Goal: Task Accomplishment & Management: Complete application form

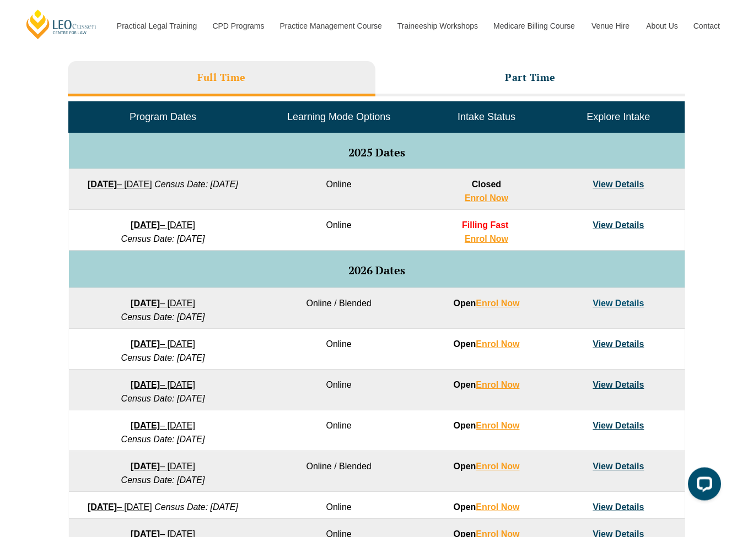
scroll to position [493, 0]
click at [510, 304] on link "Enrol Now" at bounding box center [498, 303] width 44 height 9
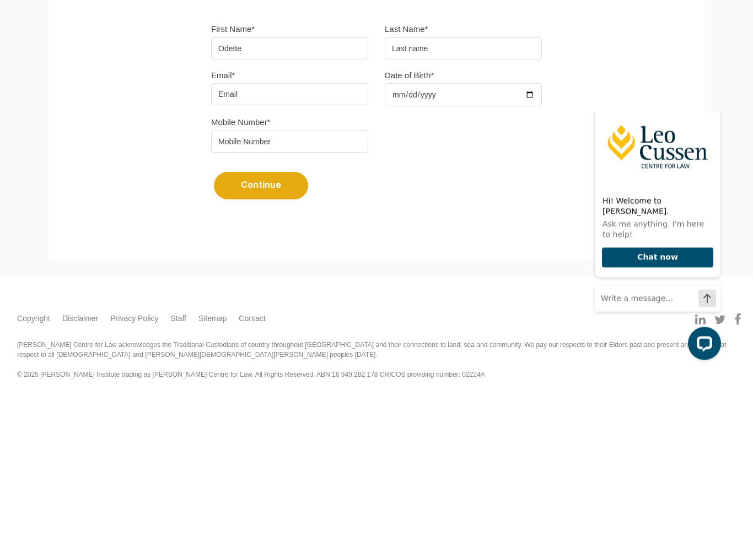
type input "Odette"
click at [480, 179] on input "text" at bounding box center [463, 190] width 157 height 22
type input "Du Toit"
click at [356, 224] on input "Email*" at bounding box center [289, 235] width 157 height 22
type input "[EMAIL_ADDRESS][DOMAIN_NAME]"
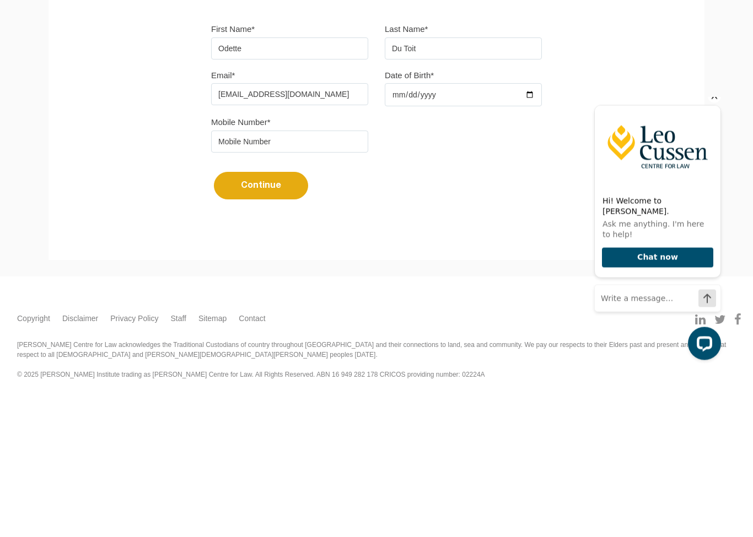
click at [497, 224] on input "Date of Birth*" at bounding box center [463, 235] width 157 height 23
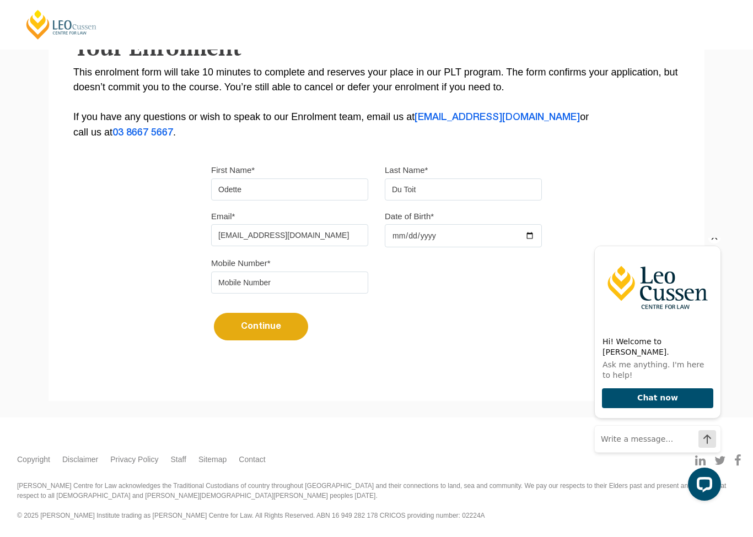
type input "[DATE]"
click at [313, 278] on input "tel" at bounding box center [289, 283] width 157 height 22
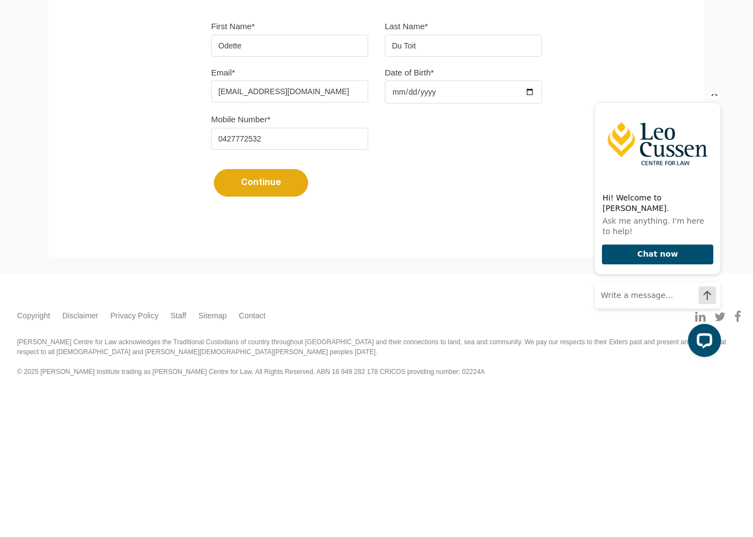
type input "0427772532"
click at [287, 313] on button "Continue" at bounding box center [261, 327] width 94 height 28
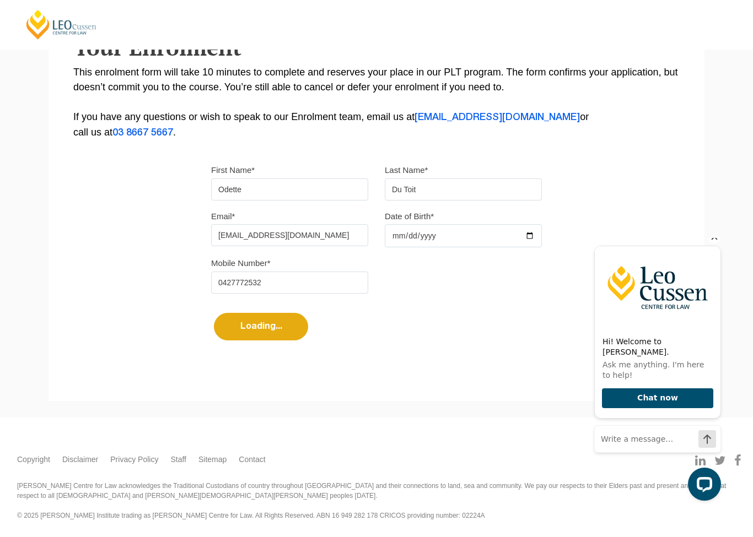
select select
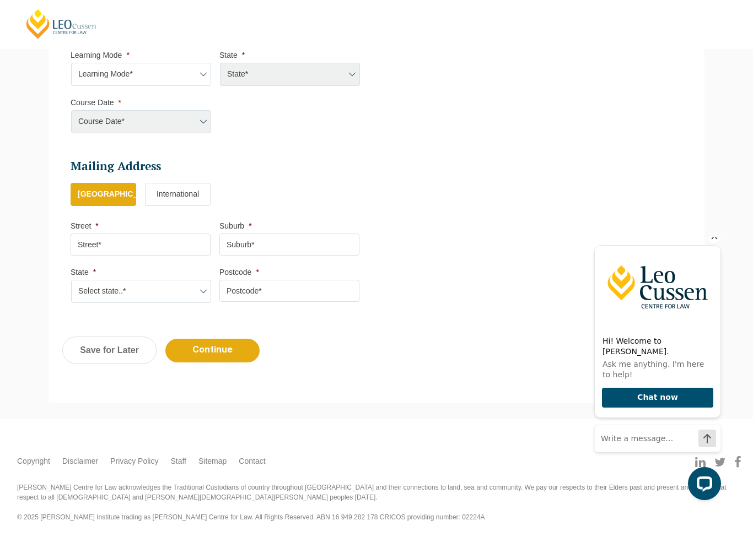
scroll to position [531, 0]
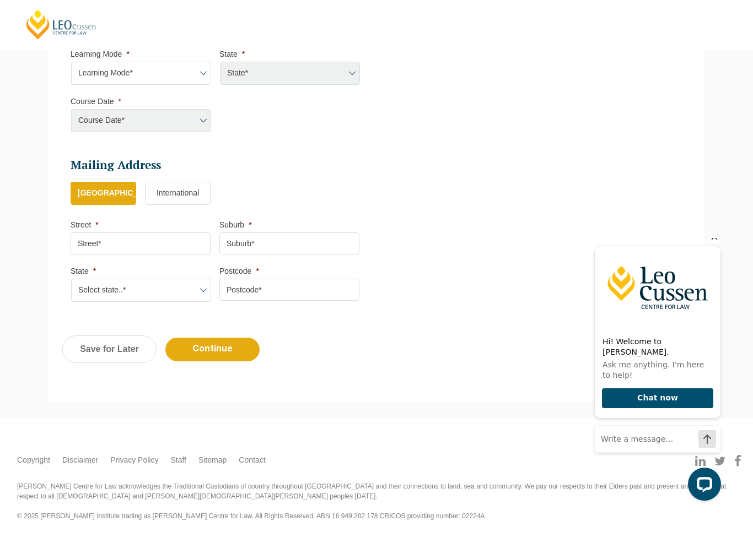
click at [189, 193] on label "International" at bounding box center [178, 193] width 66 height 23
click at [0, 0] on input "International" at bounding box center [0, 0] width 0 height 0
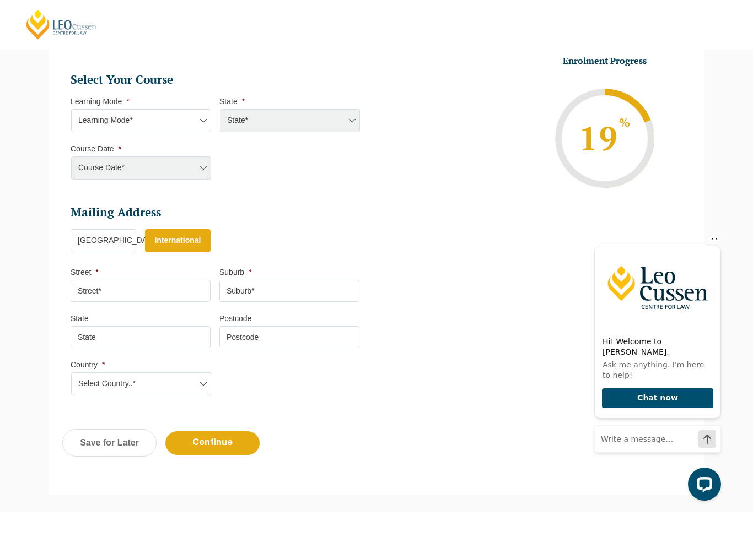
click at [207, 383] on select "Select Country..* [GEOGRAPHIC_DATA] [GEOGRAPHIC_DATA] [GEOGRAPHIC_DATA] [GEOGRA…" at bounding box center [141, 384] width 140 height 23
select select "[GEOGRAPHIC_DATA]"
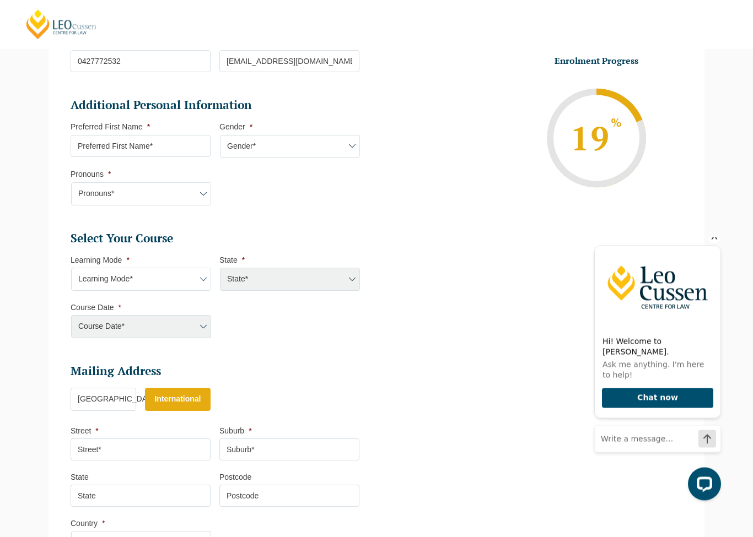
click at [346, 144] on select "Gender* [DEMOGRAPHIC_DATA] [DEMOGRAPHIC_DATA] [DEMOGRAPHIC_DATA] [DEMOGRAPHIC_D…" at bounding box center [290, 147] width 140 height 23
select select "Prefer not to disclose"
click at [211, 195] on select "Pronouns* She/Her/Hers He/Him/His They/Them/Theirs Other Prefer not to disclose" at bounding box center [141, 193] width 140 height 23
select select "Prefer not to disclose"
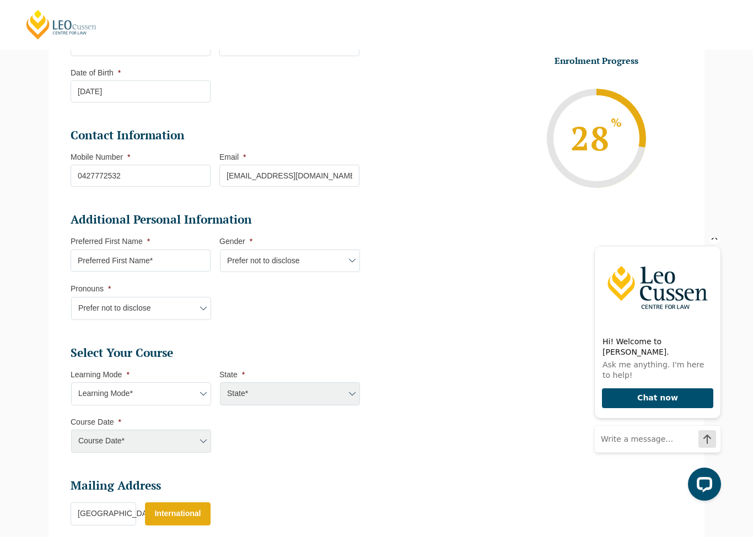
scroll to position [208, 0]
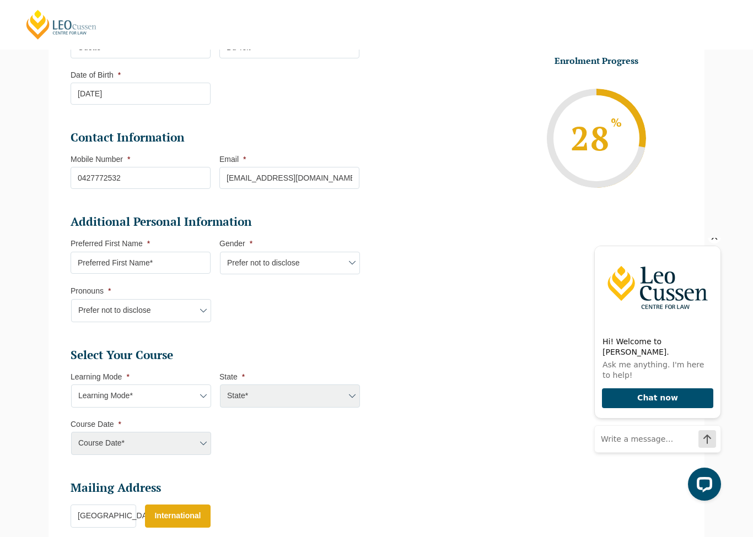
click at [193, 263] on input "Preferred First Name *" at bounding box center [141, 263] width 140 height 22
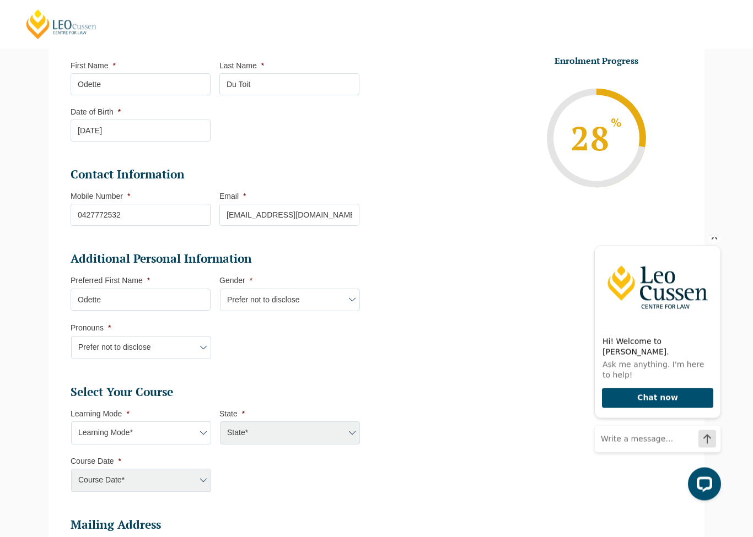
type input "Odette"
click at [716, 243] on icon "Hide greeting" at bounding box center [714, 236] width 13 height 13
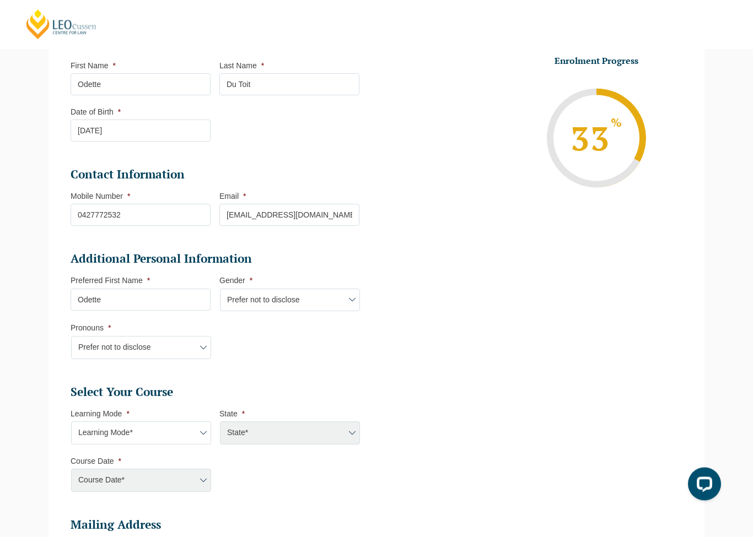
scroll to position [171, 0]
click at [190, 435] on select "Learning Mode* Online Full Time Learning Online Part Time Learning Blended Full…" at bounding box center [141, 433] width 140 height 23
select select "Blended Full Time Learning"
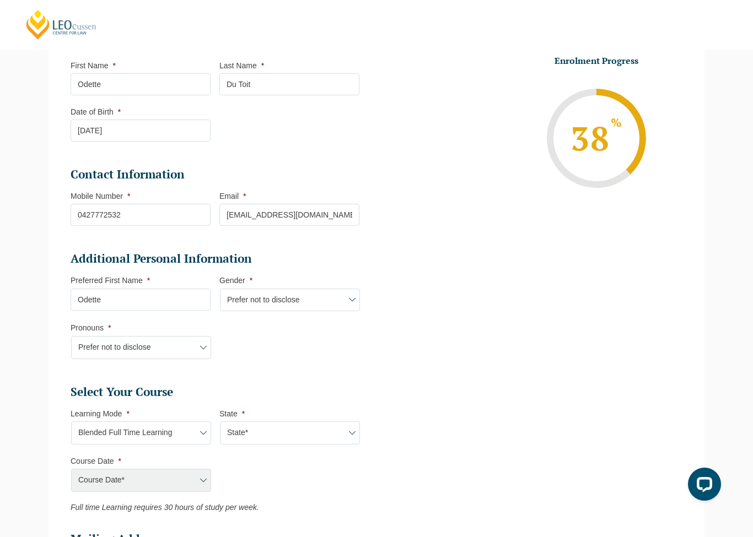
click at [257, 431] on select "State* ACT/[GEOGRAPHIC_DATA] [GEOGRAPHIC_DATA] SA [GEOGRAPHIC_DATA] [GEOGRAPHIC…" at bounding box center [290, 433] width 140 height 23
select select "WA"
click at [190, 483] on select "Course Date* [DATE] ([DATE] to [DATE]) [DATE] ([DATE] to [DATE])" at bounding box center [141, 480] width 140 height 23
select select "[DATE] ([DATE] to [DATE])"
type input "Intake [DATE] FT"
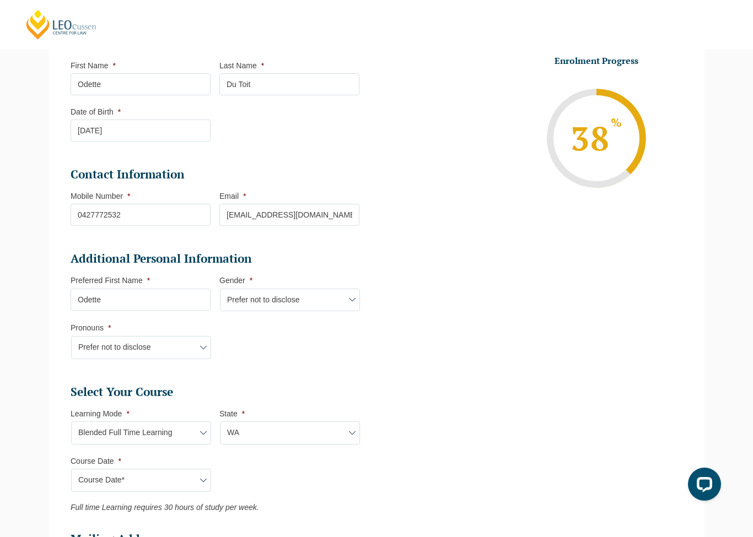
type input "Practical Legal Training ([GEOGRAPHIC_DATA])"
select select "WA PLT (JAN) 2026 Full Time Blended"
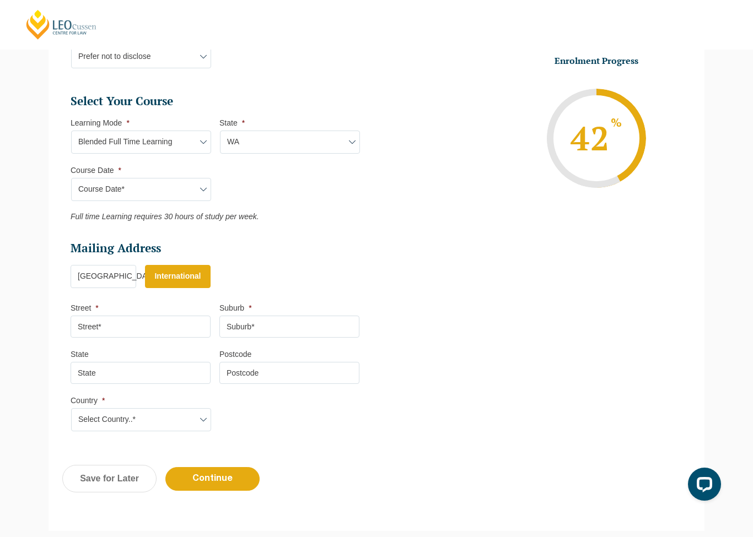
scroll to position [464, 0]
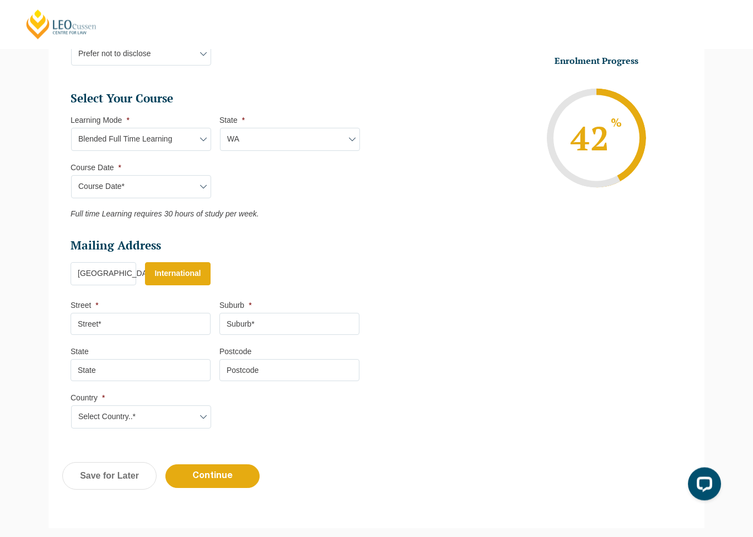
click at [195, 326] on input "Street *" at bounding box center [141, 325] width 140 height 22
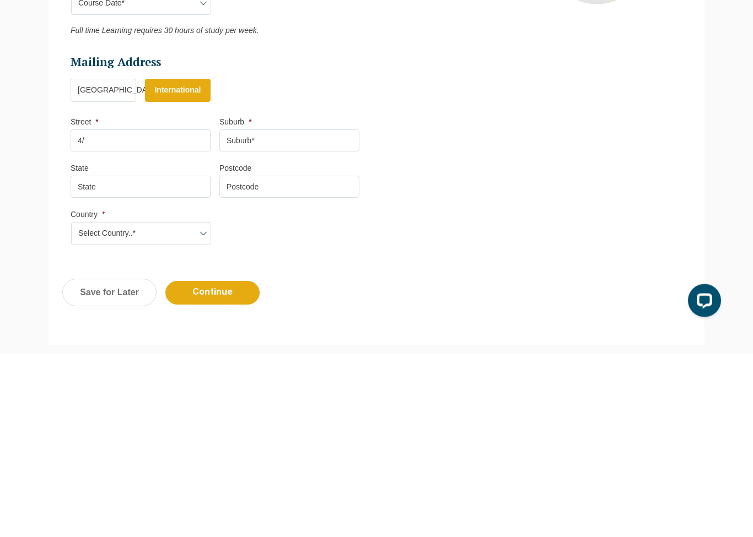
type input "4"
click at [77, 263] on label "[GEOGRAPHIC_DATA]" at bounding box center [104, 274] width 66 height 23
click at [0, 0] on input "[GEOGRAPHIC_DATA]" at bounding box center [0, 0] width 0 height 0
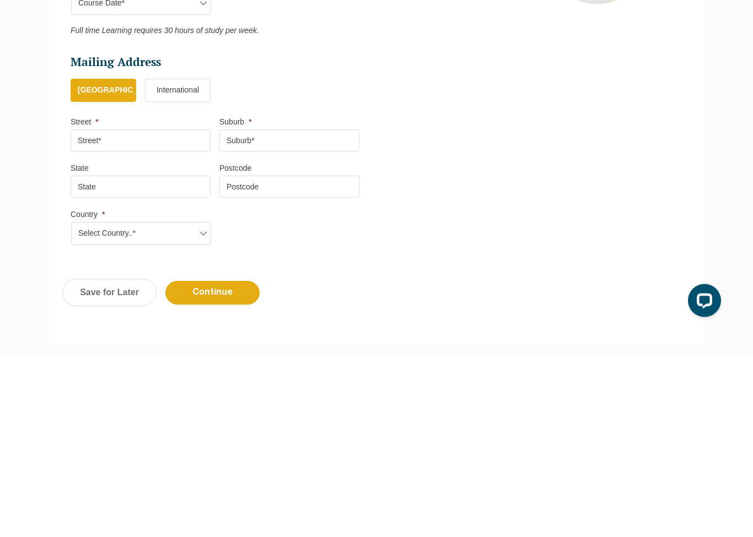
scroll to position [545, 0]
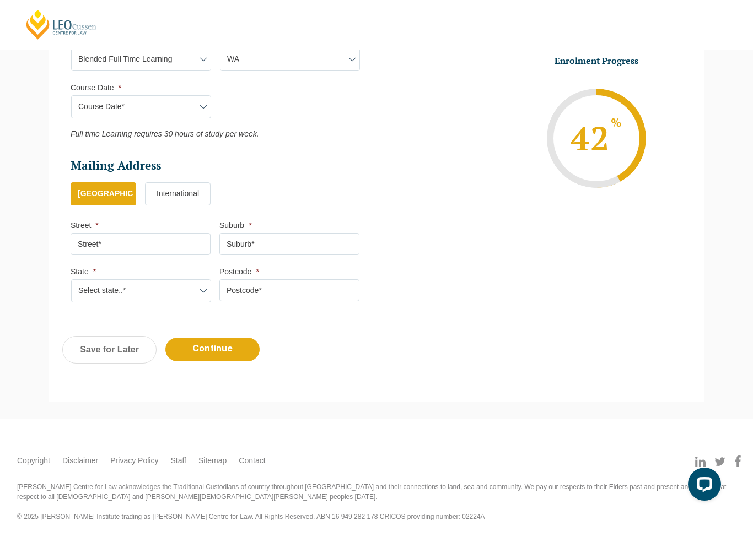
click at [165, 233] on input "Street *" at bounding box center [141, 244] width 140 height 22
type input "[STREET_ADDRESS]"
click at [342, 234] on input "Suburb *" at bounding box center [289, 244] width 140 height 22
type input "[PERSON_NAME]"
click at [191, 292] on select "Select state..* [GEOGRAPHIC_DATA] [GEOGRAPHIC_DATA] [GEOGRAPHIC_DATA] SA [GEOGR…" at bounding box center [141, 290] width 140 height 23
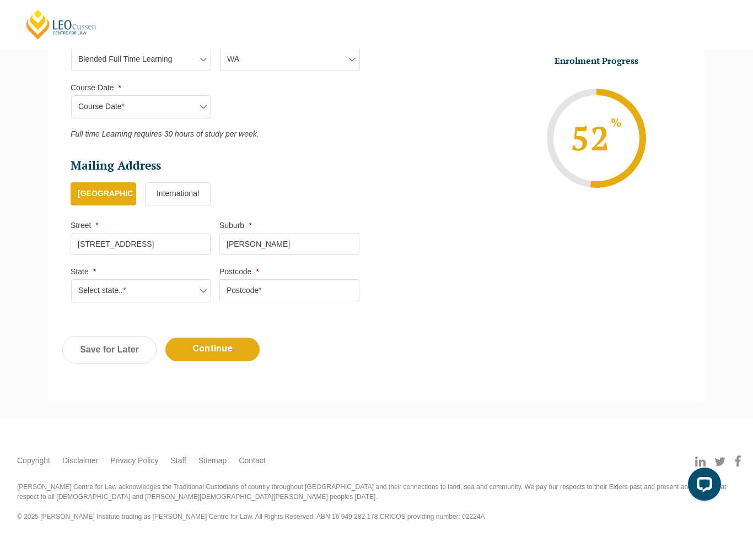
select select "WA"
click at [304, 291] on input "Postcode *" at bounding box center [289, 290] width 140 height 22
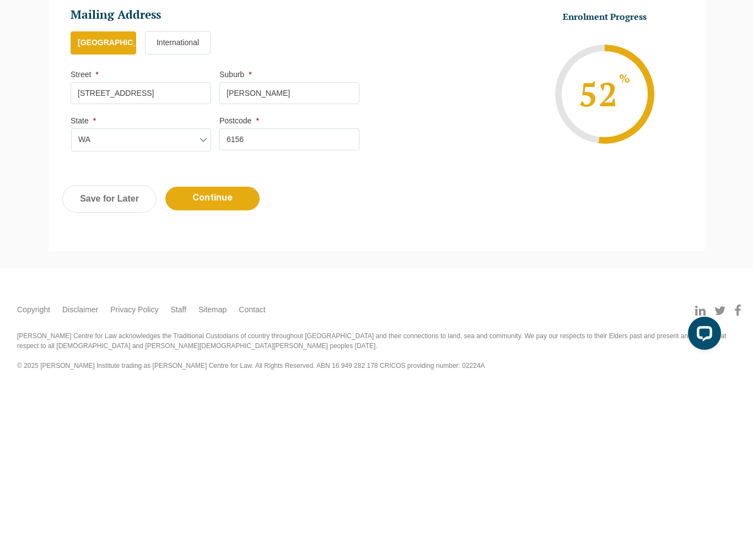
type input "6156"
click at [192, 338] on input "Continue" at bounding box center [212, 350] width 94 height 24
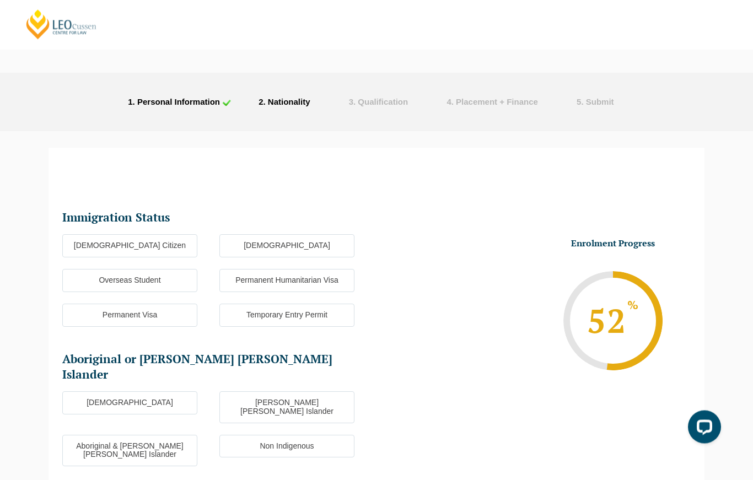
scroll to position [0, 0]
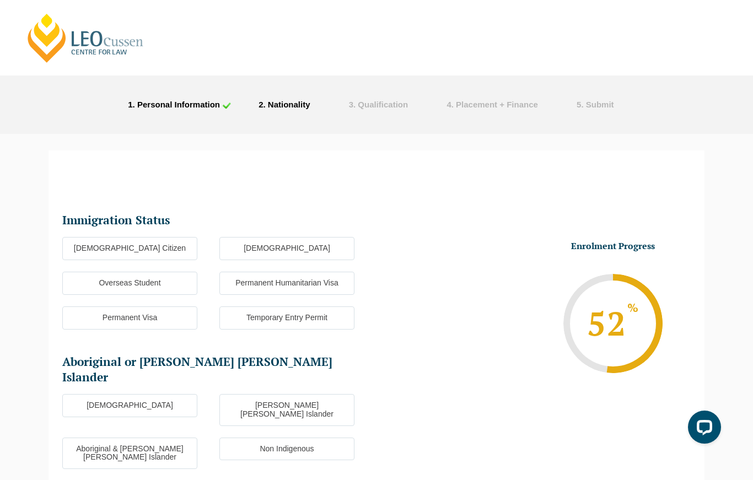
click at [324, 438] on label "Non Indigenous" at bounding box center [286, 449] width 135 height 23
click at [0, 0] on input "Non Indigenous" at bounding box center [0, 0] width 0 height 0
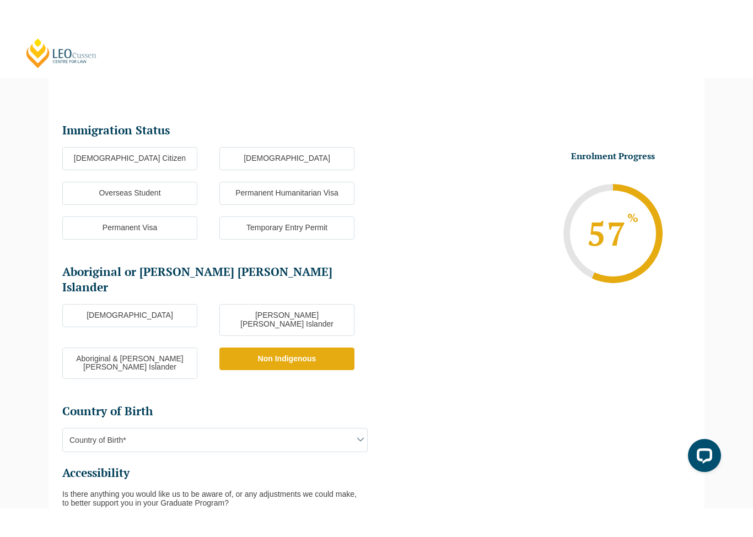
scroll to position [147, 0]
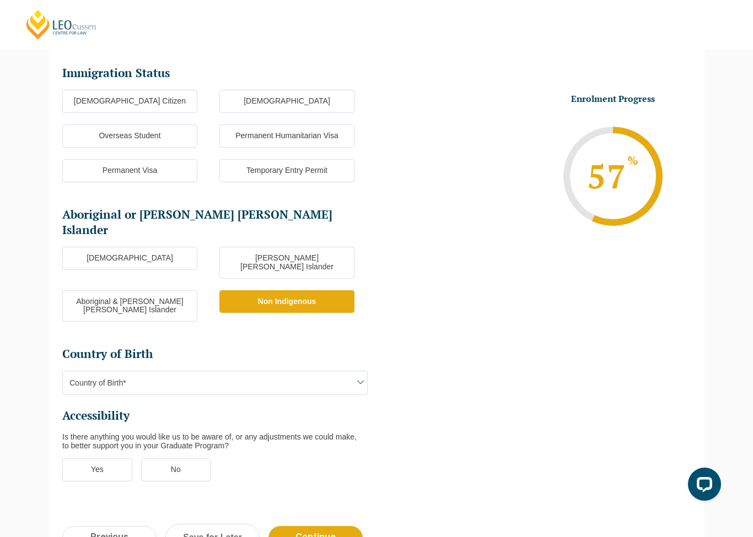
click at [341, 372] on span "Country of Birth*" at bounding box center [215, 383] width 304 height 23
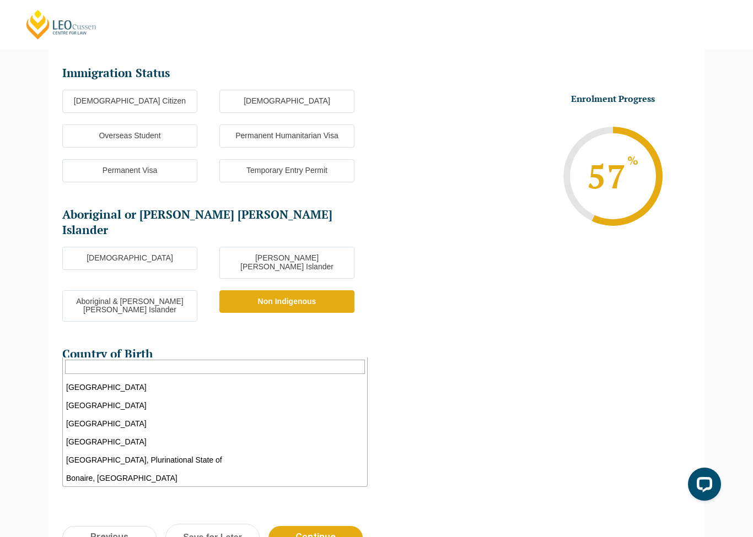
scroll to position [454, 0]
click at [302, 362] on input "Search" at bounding box center [215, 367] width 300 height 14
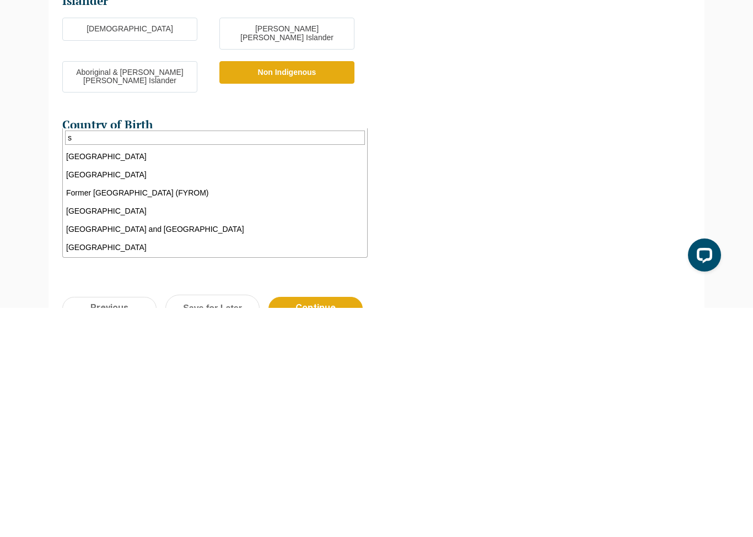
scroll to position [0, 0]
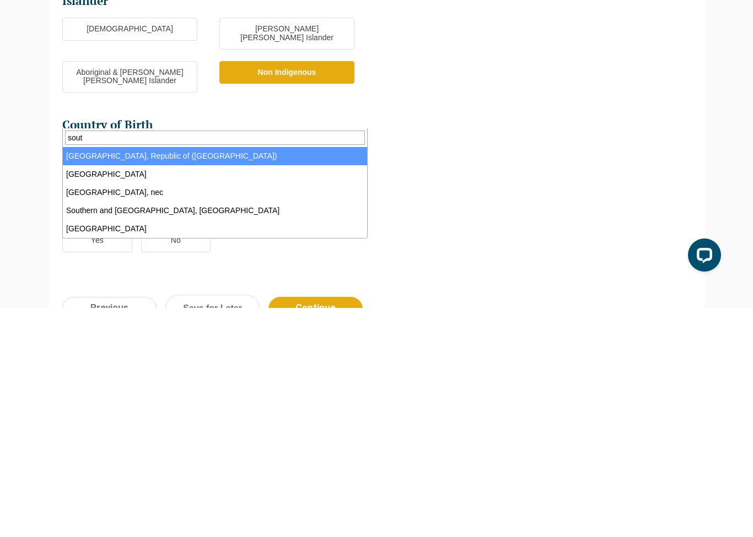
type input "south"
select select "[GEOGRAPHIC_DATA] 9225"
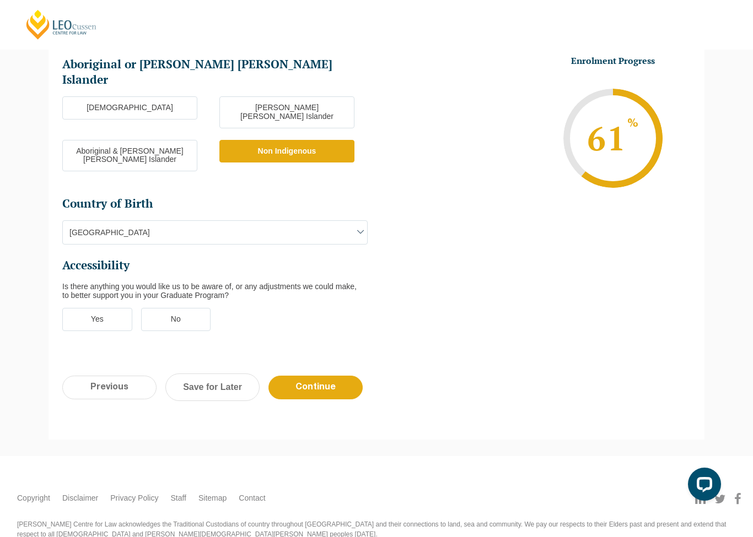
click at [85, 308] on label "Yes" at bounding box center [97, 319] width 70 height 23
click at [0, 0] on input "Yes" at bounding box center [0, 0] width 0 height 0
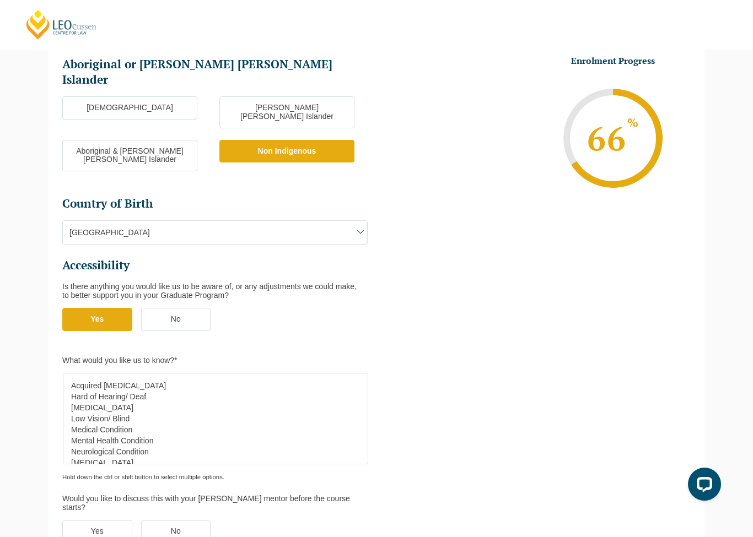
click at [107, 373] on select "Acquired [MEDICAL_DATA] Hard of Hearing/ Deaf [MEDICAL_DATA] Low Vision/ Blind …" at bounding box center [215, 418] width 305 height 91
select select "Other Disability"
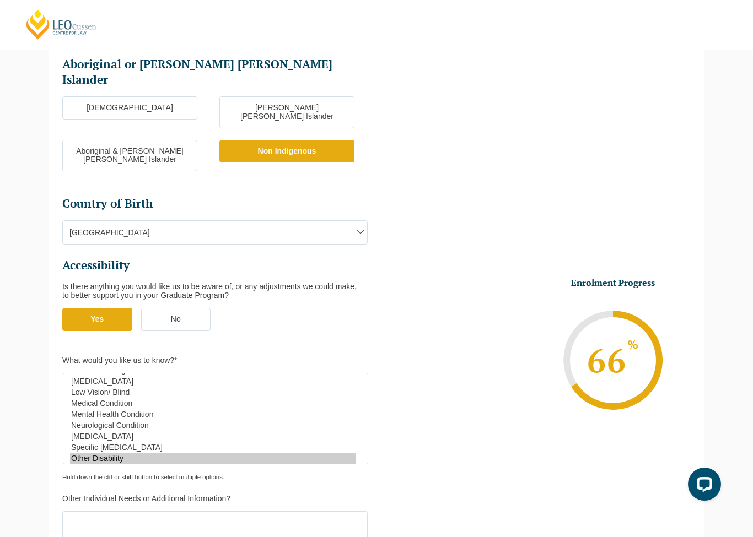
scroll to position [352, 0]
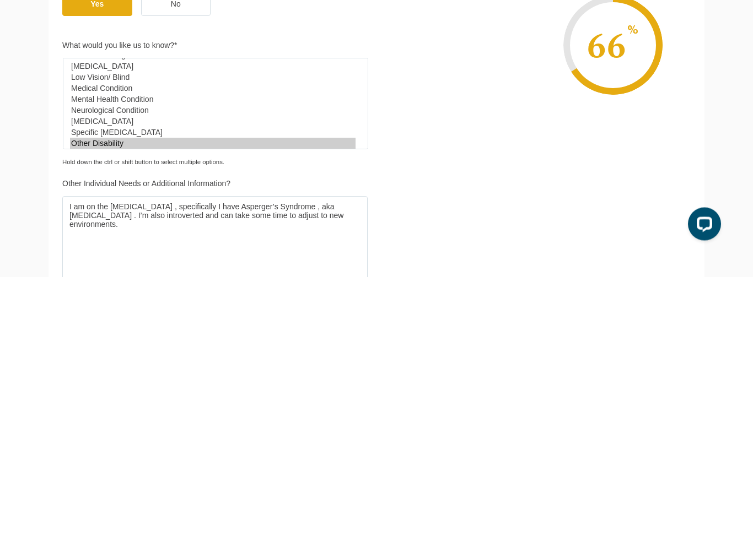
type textarea "I am on the [MEDICAL_DATA] , specifically I have Asperger’s Syndrome , aka [MED…"
click at [0, 0] on input "Yes" at bounding box center [0, 0] width 0 height 0
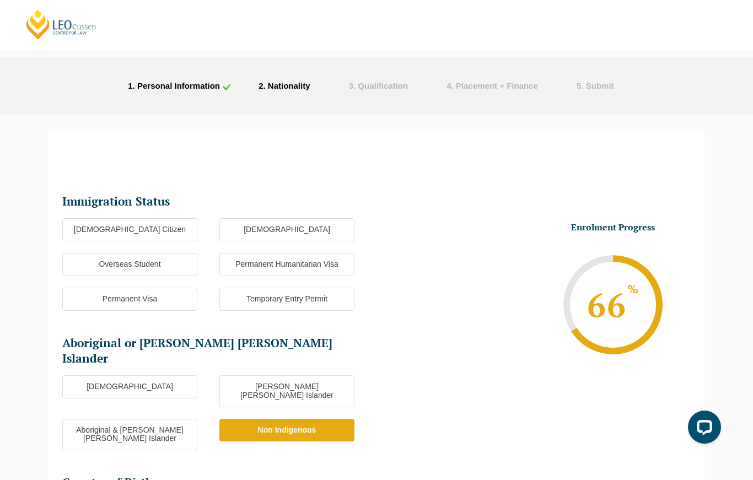
scroll to position [0, 0]
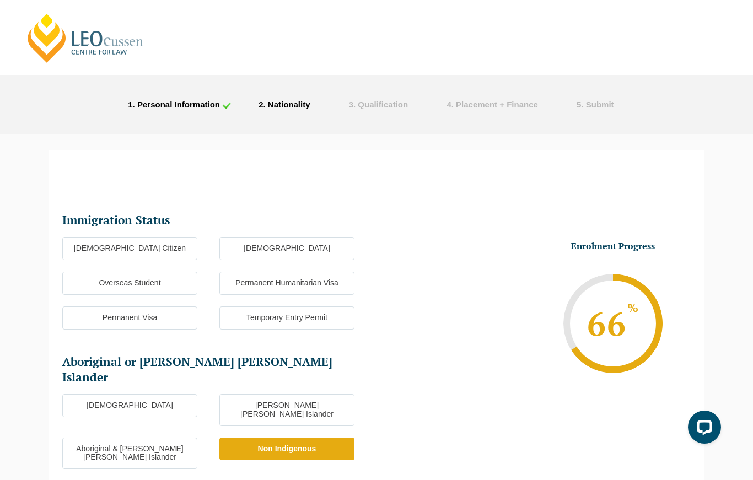
click at [109, 282] on label "Overseas Student" at bounding box center [129, 283] width 135 height 23
click at [0, 0] on input "Overseas Student" at bounding box center [0, 0] width 0 height 0
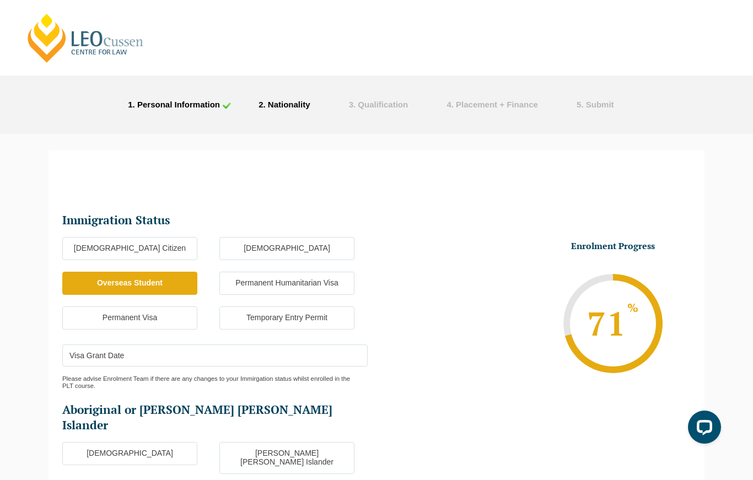
click at [138, 361] on input "Visa Grant Date" at bounding box center [214, 355] width 305 height 22
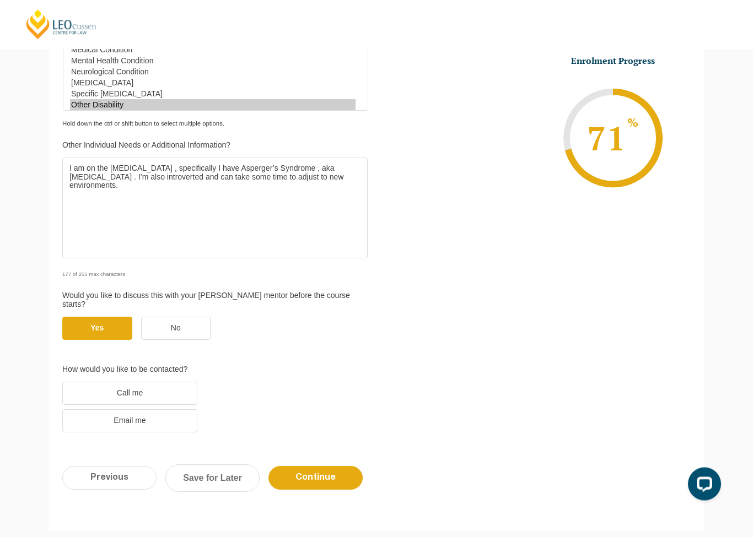
click at [84, 410] on label "Email me" at bounding box center [129, 421] width 135 height 23
click at [0, 0] on input "Email me" at bounding box center [0, 0] width 0 height 0
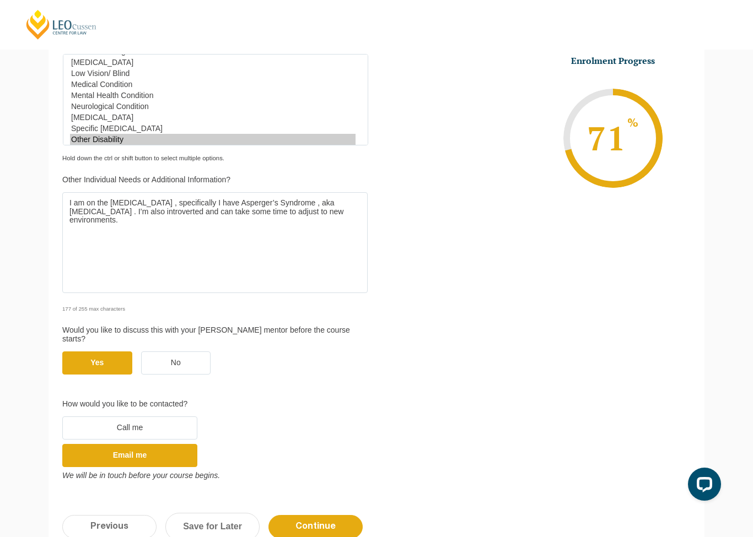
scroll to position [724, 0]
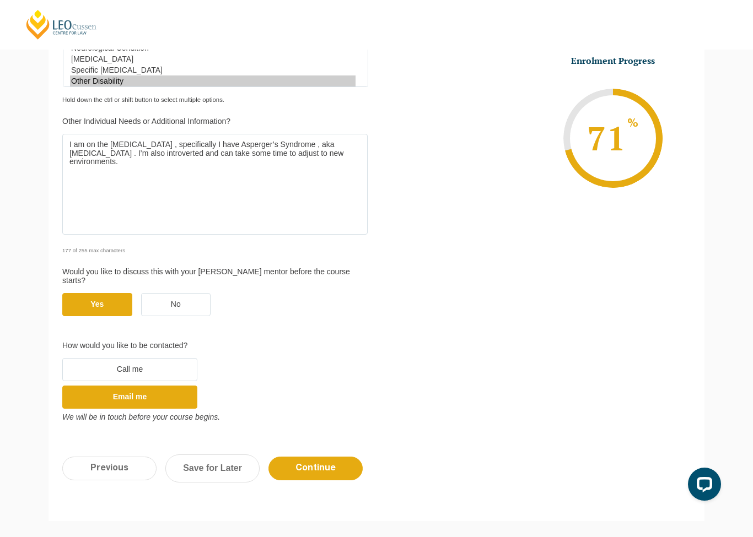
click at [345, 457] on input "Continue" at bounding box center [315, 469] width 94 height 24
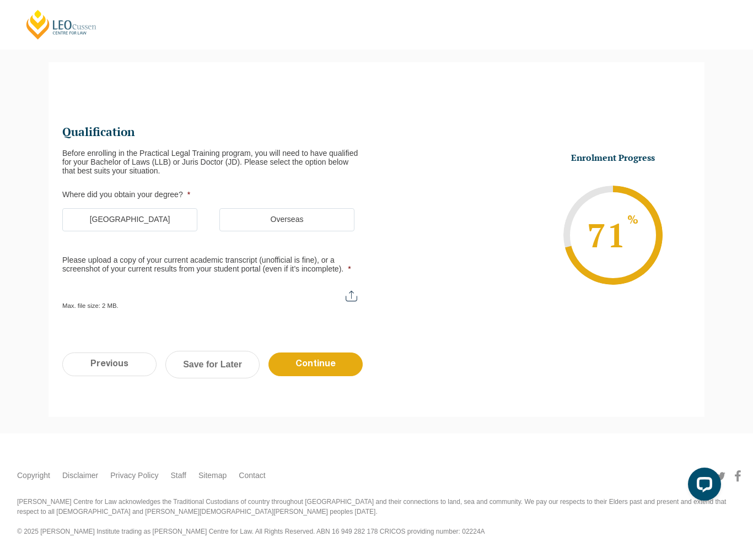
scroll to position [0, 0]
click at [141, 213] on label "[GEOGRAPHIC_DATA]" at bounding box center [129, 219] width 135 height 23
click at [0, 0] on input "[GEOGRAPHIC_DATA]" at bounding box center [0, 0] width 0 height 0
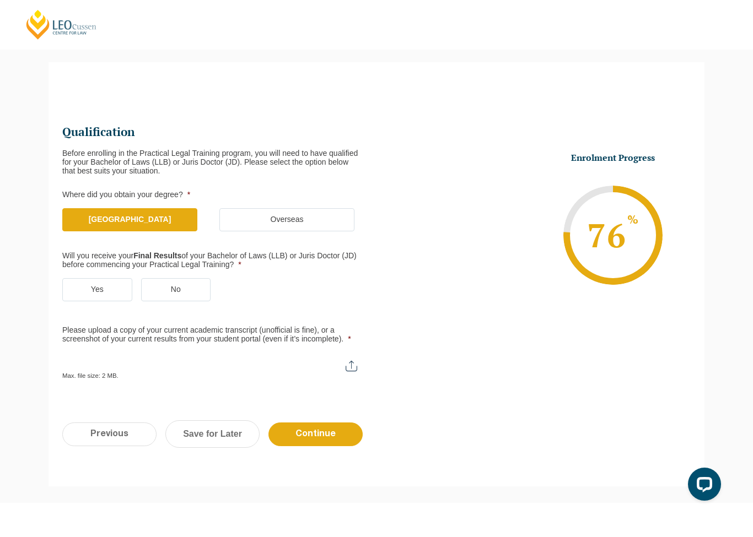
click at [116, 289] on label "Yes" at bounding box center [97, 289] width 70 height 23
click at [0, 0] on input "Yes" at bounding box center [0, 0] width 0 height 0
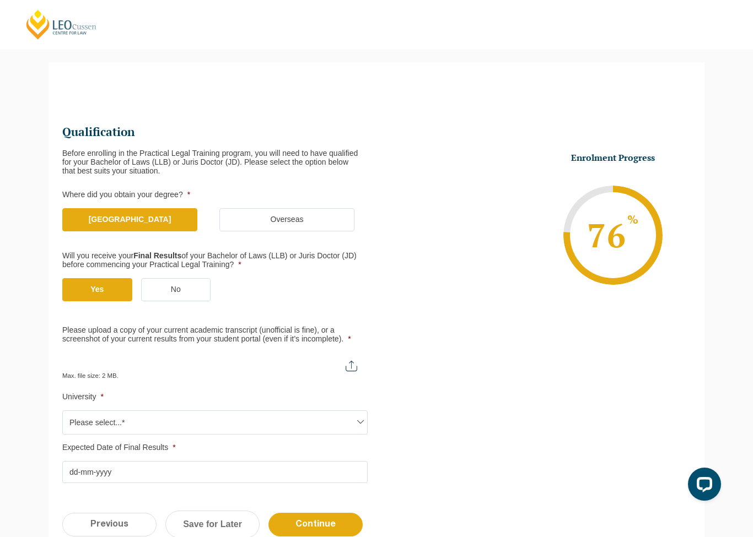
click at [95, 424] on span "Please select...*" at bounding box center [215, 422] width 304 height 23
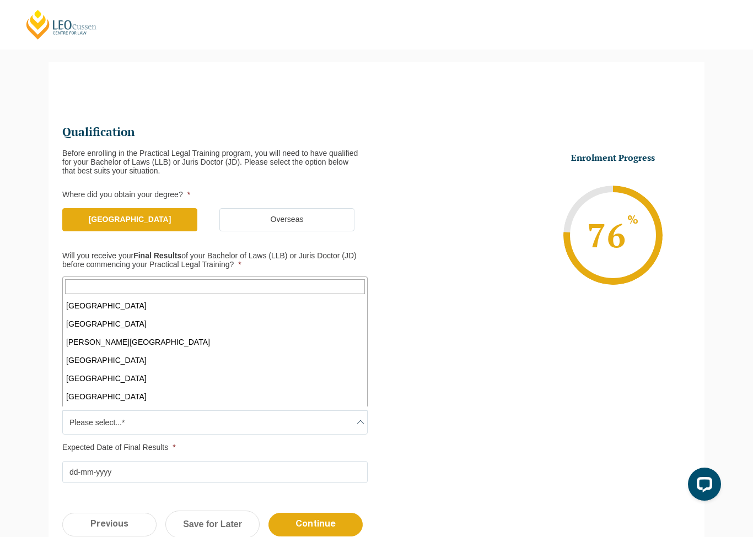
scroll to position [274, 0]
select select "[PERSON_NAME][GEOGRAPHIC_DATA]"
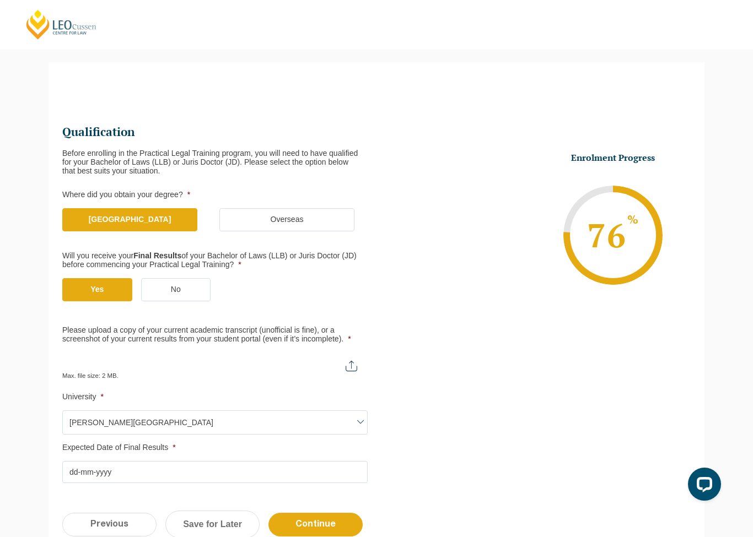
click at [186, 476] on input "Expected Date of Final Results *" at bounding box center [214, 472] width 305 height 22
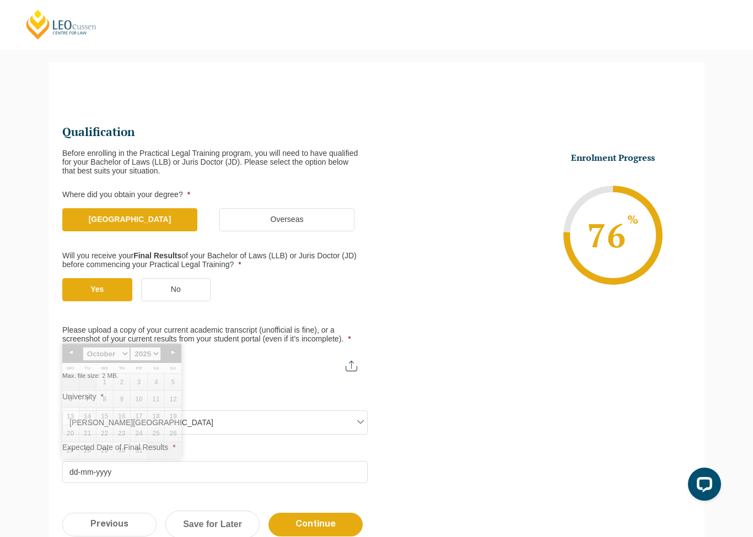
scroll to position [158, 0]
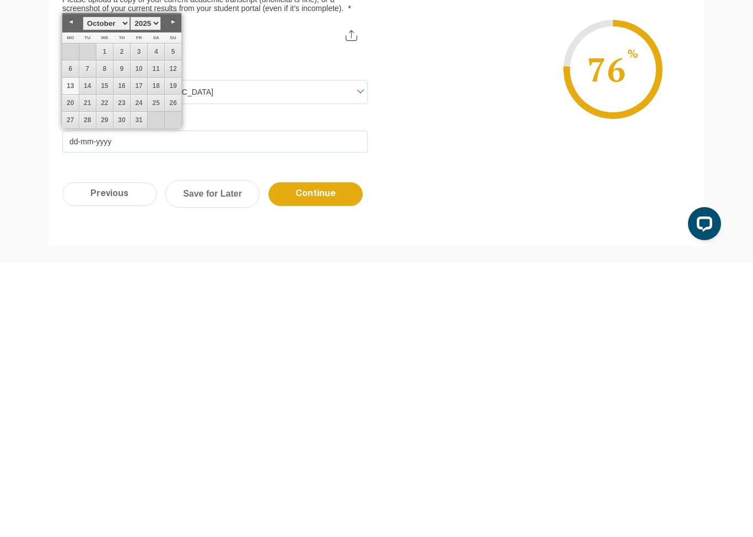
click at [123, 277] on select "January February March April May June July August September October November De…" at bounding box center [106, 284] width 47 height 14
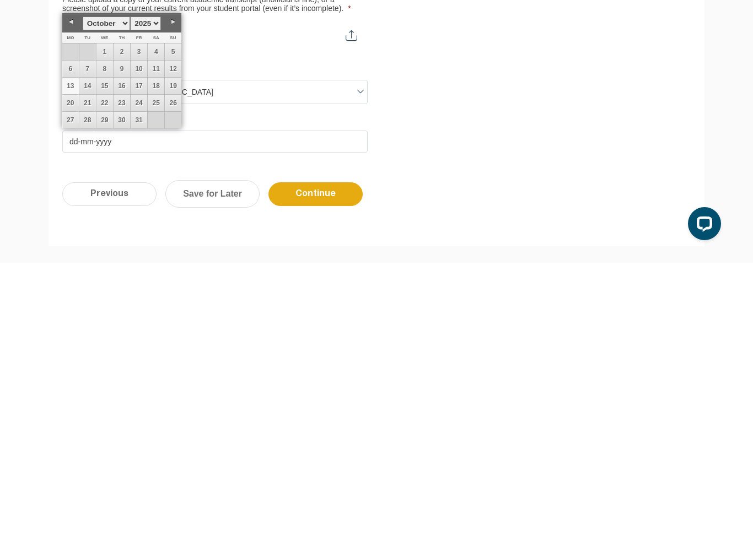
scroll to position [261, 0]
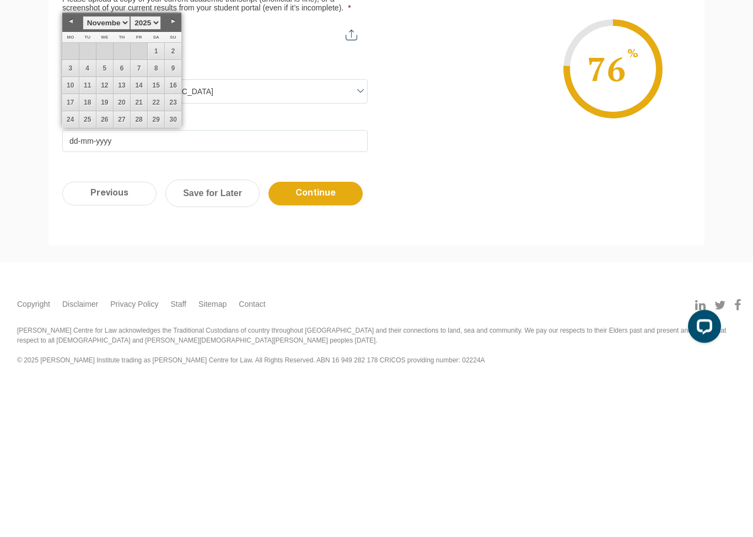
click at [107, 270] on link "26" at bounding box center [104, 278] width 17 height 17
type input "[DATE]"
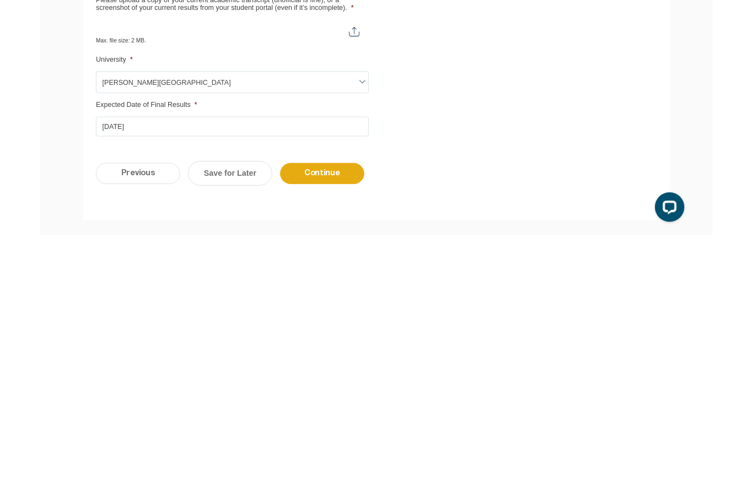
scroll to position [164, 0]
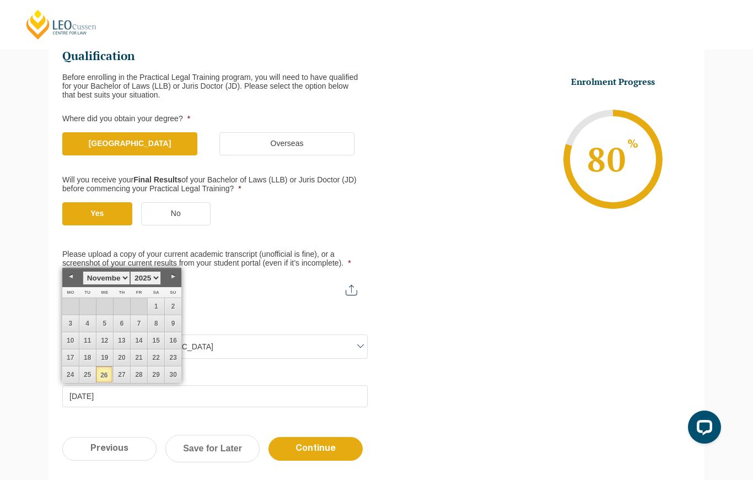
click at [395, 216] on li "Enrolment Progress 80 % Form Progress Download Course Guide [EMAIL_ADDRESS][DOM…" at bounding box center [533, 159] width 314 height 166
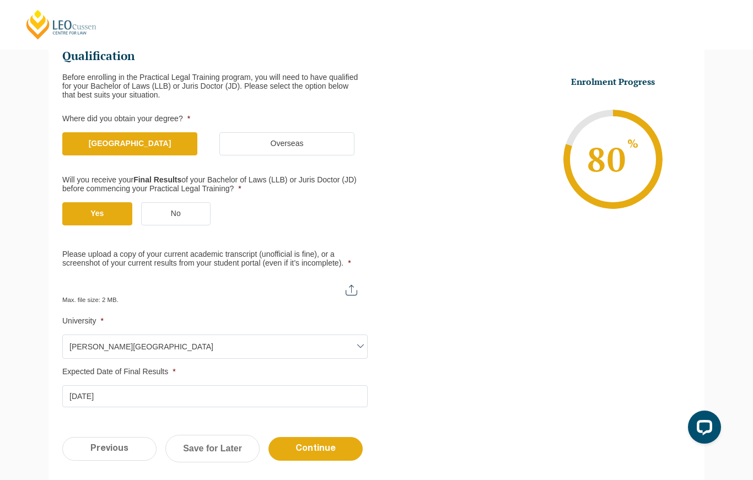
click at [263, 270] on ul "Qualification Before enrolling in the Practical Legal Training program, you wil…" at bounding box center [219, 228] width 314 height 359
click at [186, 284] on input "Please upload a copy of your current academic transcript (unofficial is fine), …" at bounding box center [214, 286] width 305 height 19
type input "C:\fakepath\IMG_0325.png"
click at [326, 442] on input "Continue" at bounding box center [315, 449] width 94 height 24
click at [320, 439] on input "Continue" at bounding box center [315, 449] width 94 height 24
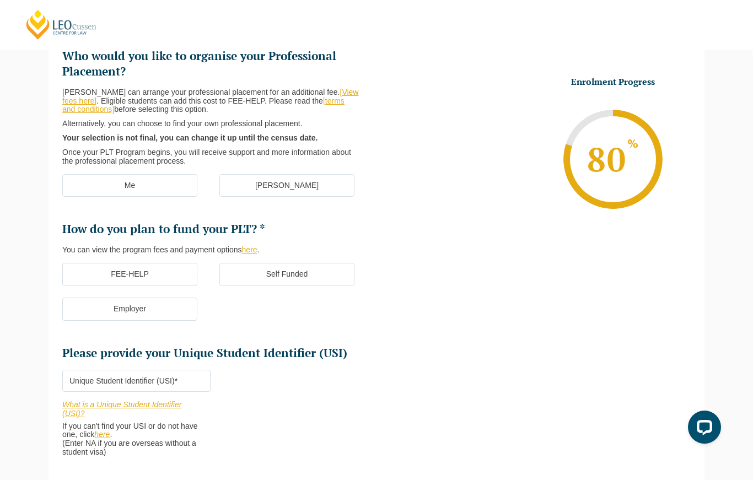
scroll to position [95, 0]
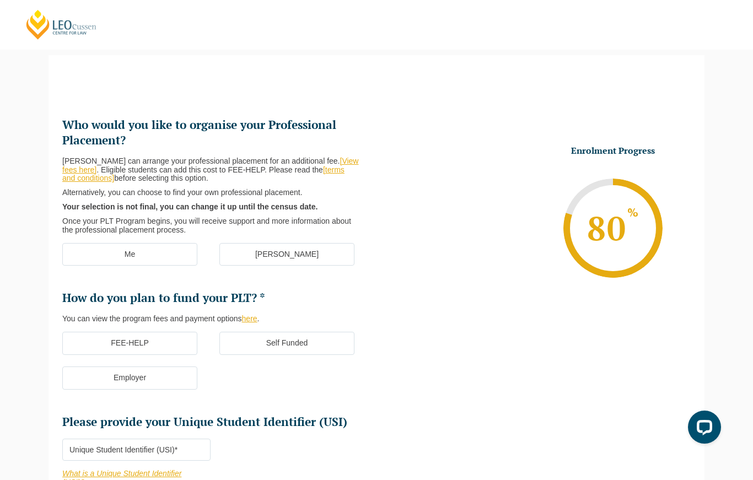
click at [312, 243] on label "[PERSON_NAME]" at bounding box center [286, 254] width 135 height 23
click at [0, 0] on input "[PERSON_NAME]" at bounding box center [0, 0] width 0 height 0
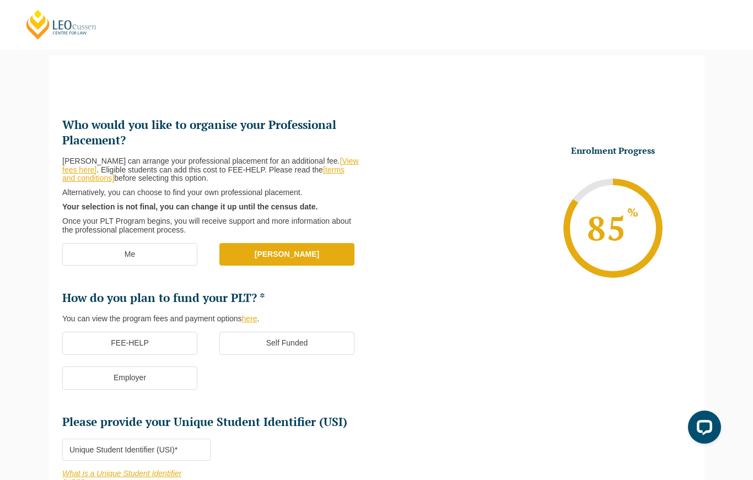
click at [319, 339] on label "Self Funded" at bounding box center [286, 343] width 135 height 23
click at [0, 0] on input "Self Funded" at bounding box center [0, 0] width 0 height 0
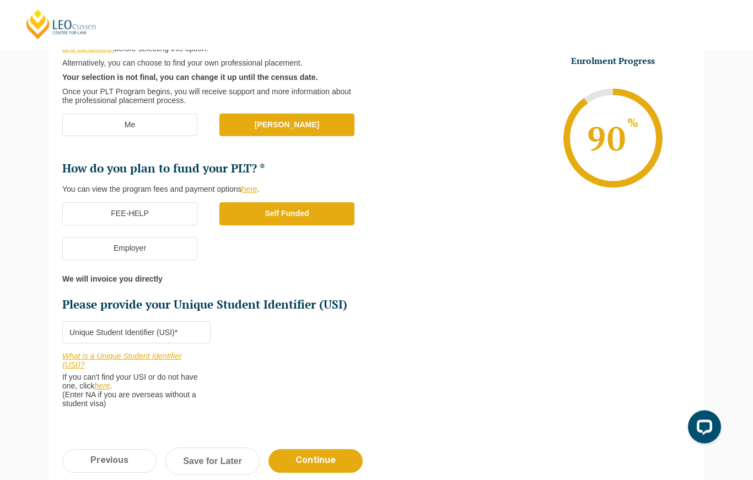
scroll to position [225, 0]
click at [181, 327] on input "Please provide your Unique Student Identifier (USI) *" at bounding box center [136, 332] width 148 height 22
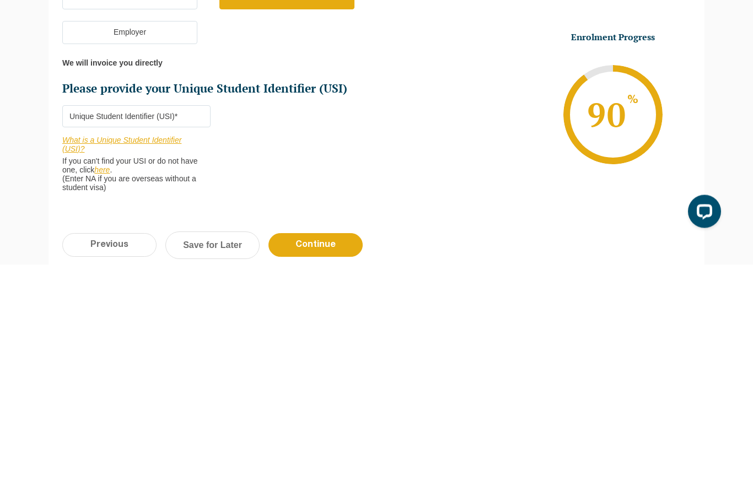
scroll to position [386, 0]
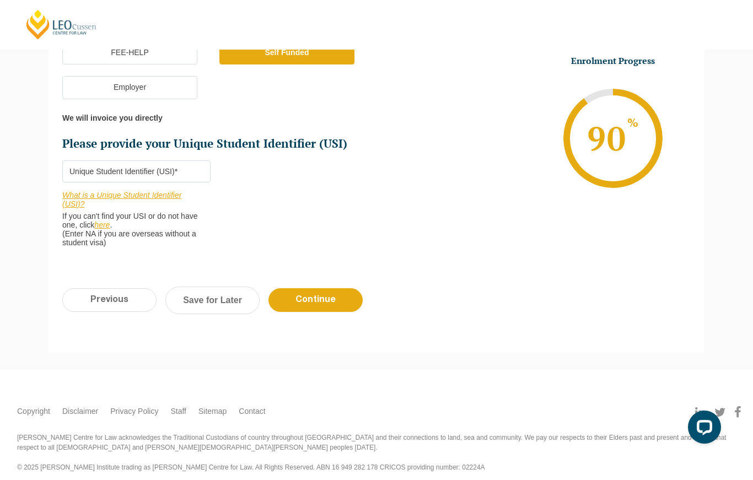
click at [80, 162] on input "Please provide your Unique Student Identifier (USI) *" at bounding box center [136, 171] width 148 height 22
type input "4JVEPTLFXS"
click input "Submit" at bounding box center [0, 0] width 0 height 0
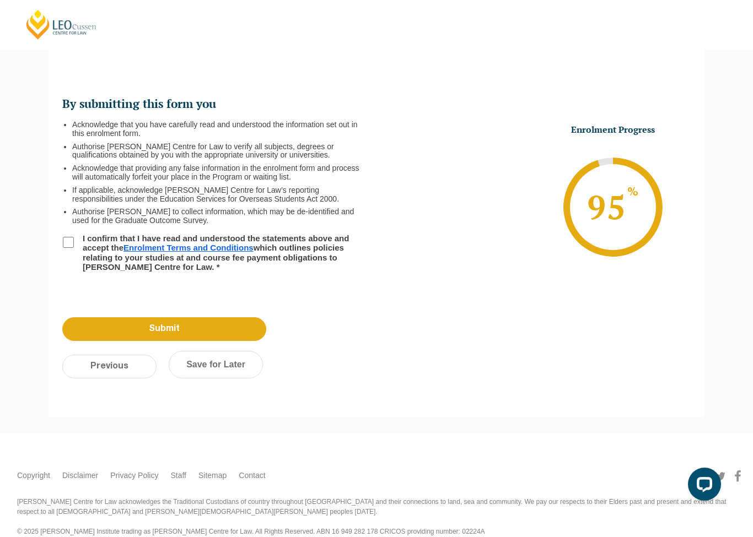
scroll to position [95, 0]
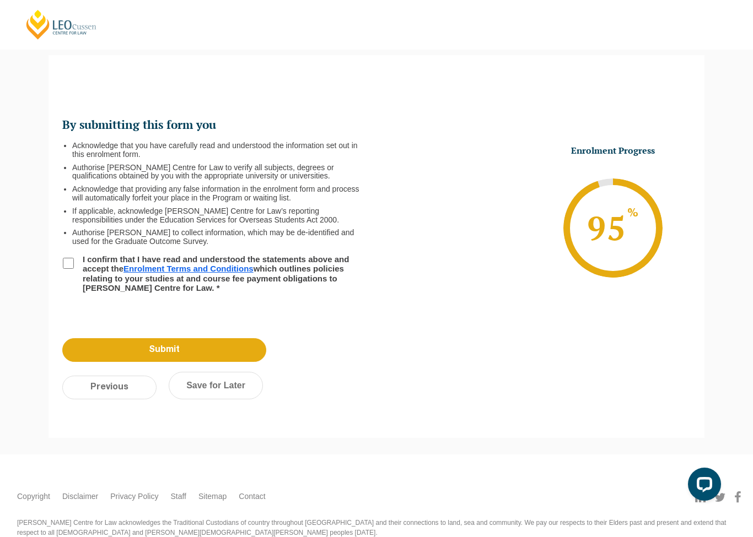
click at [63, 258] on input "I confirm that I have read and understood the statements above and accept the E…" at bounding box center [68, 263] width 11 height 11
checkbox input "true"
click at [235, 346] on input "Submit" at bounding box center [164, 350] width 204 height 24
